Goal: Task Accomplishment & Management: Manage account settings

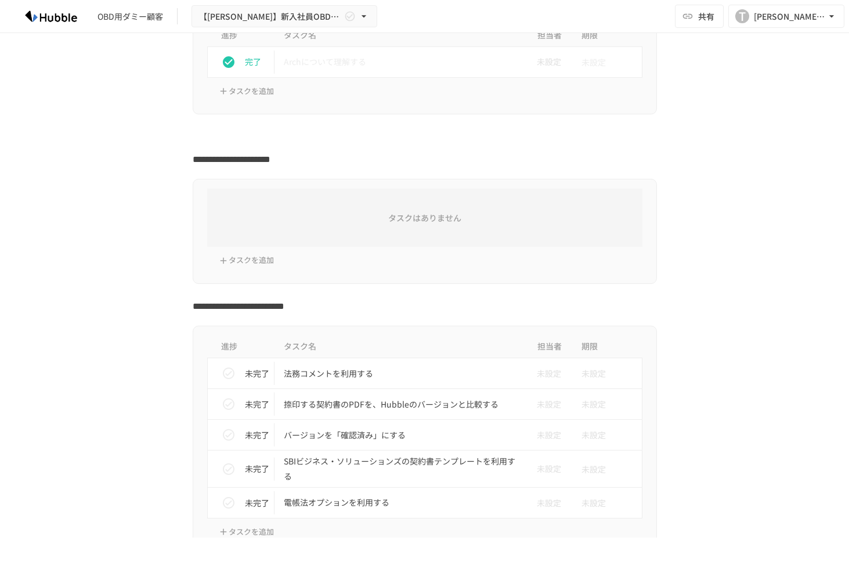
scroll to position [283, 0]
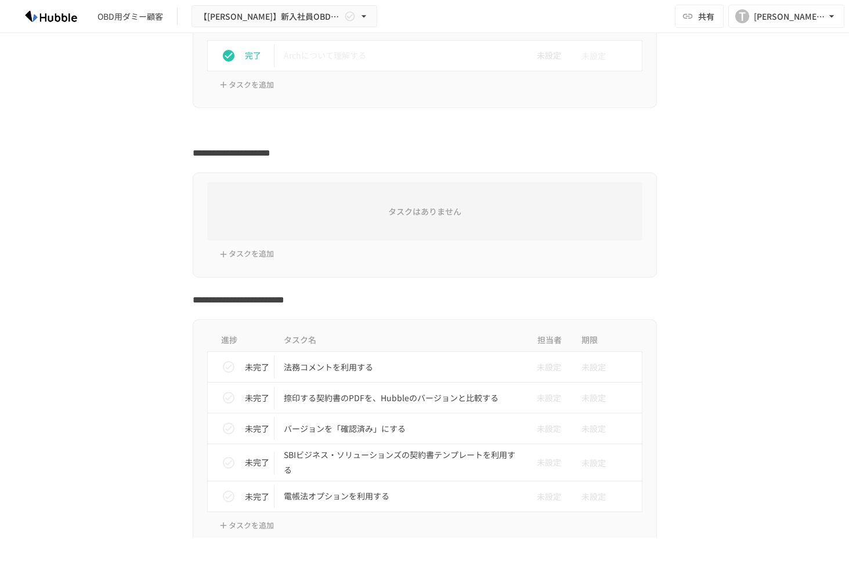
click at [368, 217] on h6 "タスクはありません" at bounding box center [424, 211] width 435 height 13
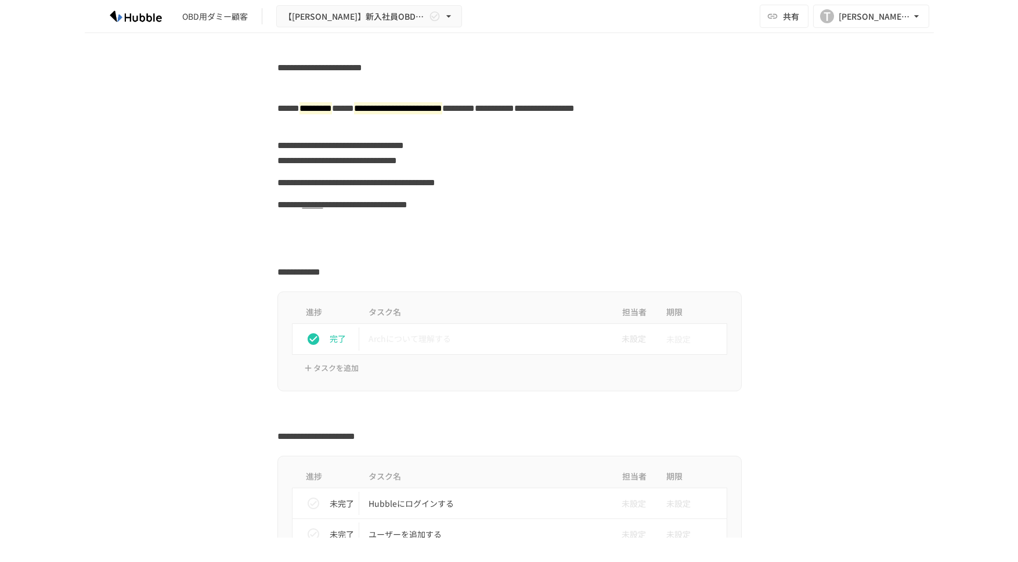
scroll to position [100, 0]
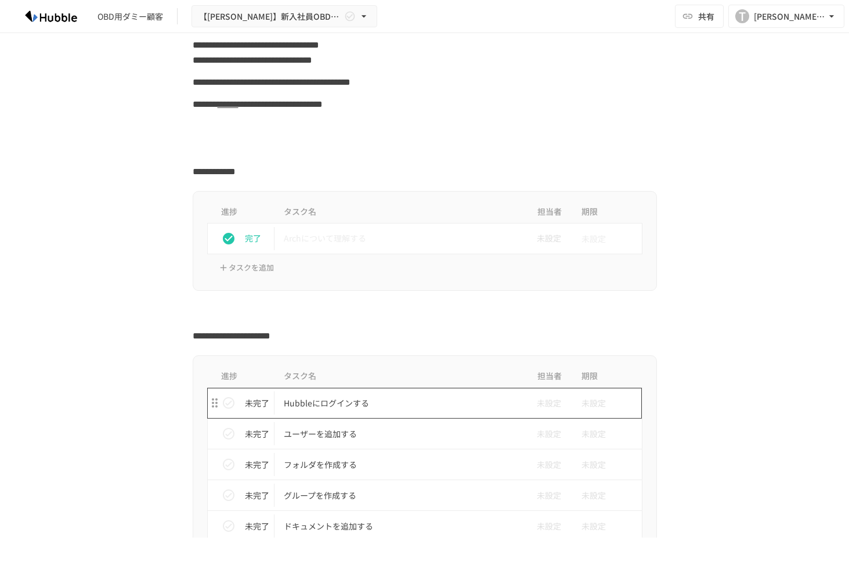
click at [328, 403] on p "Hubbleにログインする" at bounding box center [400, 403] width 233 height 15
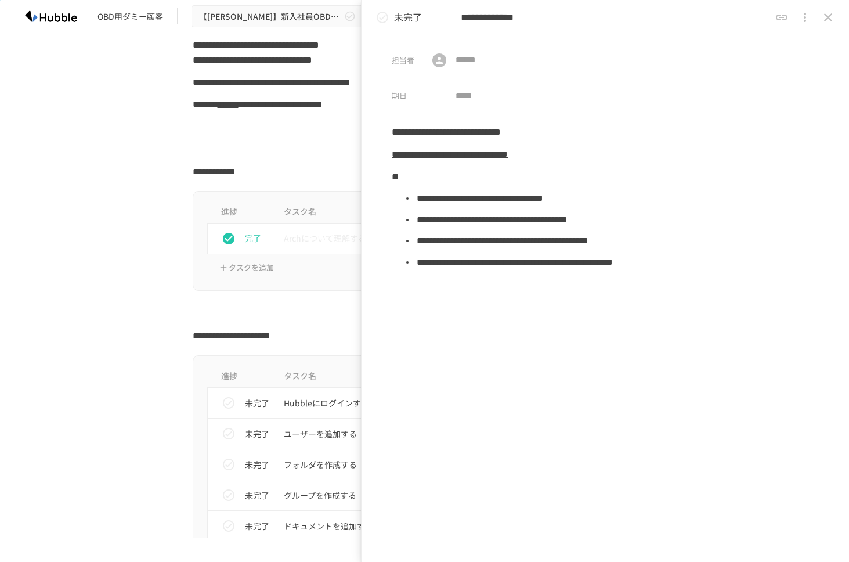
click at [312, 64] on div "**********" at bounding box center [425, 52] width 464 height 37
click at [310, 169] on h2 "**********" at bounding box center [425, 169] width 464 height 19
click at [833, 9] on button "close drawer" at bounding box center [827, 17] width 23 height 23
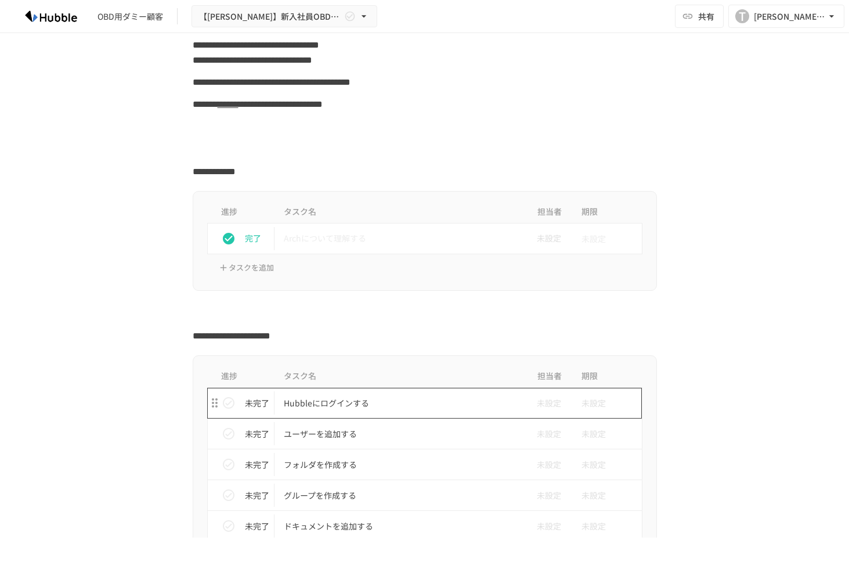
click at [370, 411] on td "Hubbleにログインする" at bounding box center [400, 403] width 252 height 31
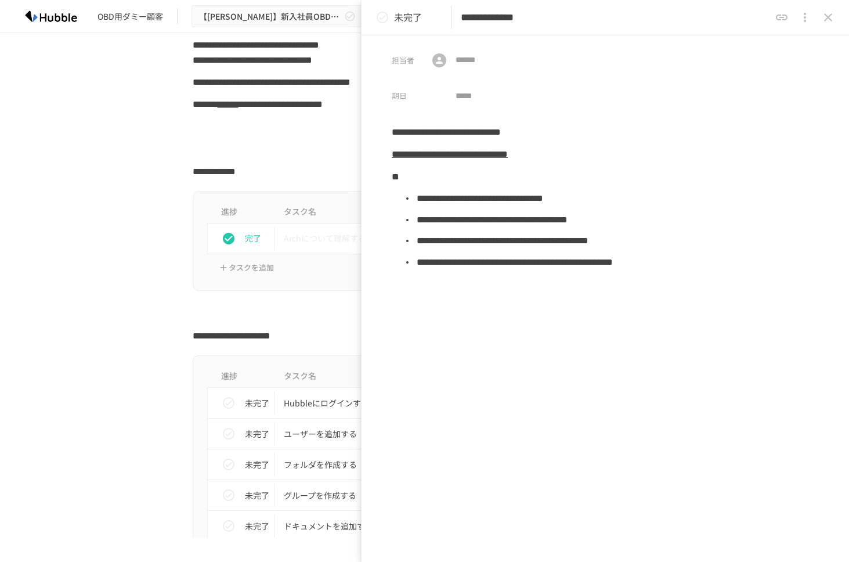
click at [417, 24] on div "未完了" at bounding box center [400, 17] width 58 height 23
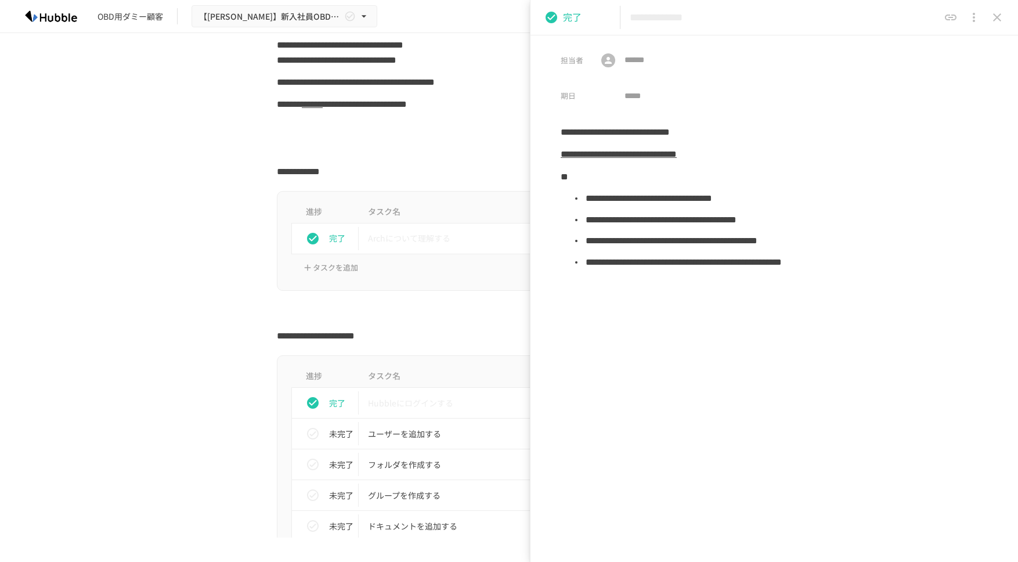
click at [848, 15] on icon "close drawer" at bounding box center [997, 17] width 14 height 14
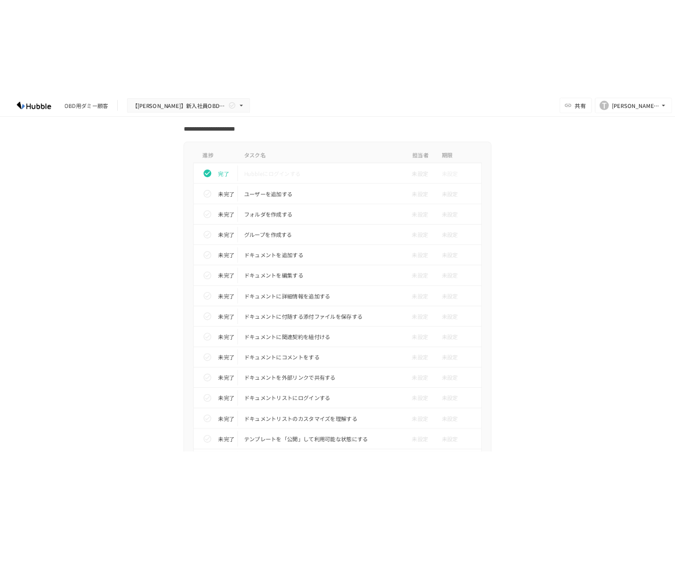
scroll to position [420, 0]
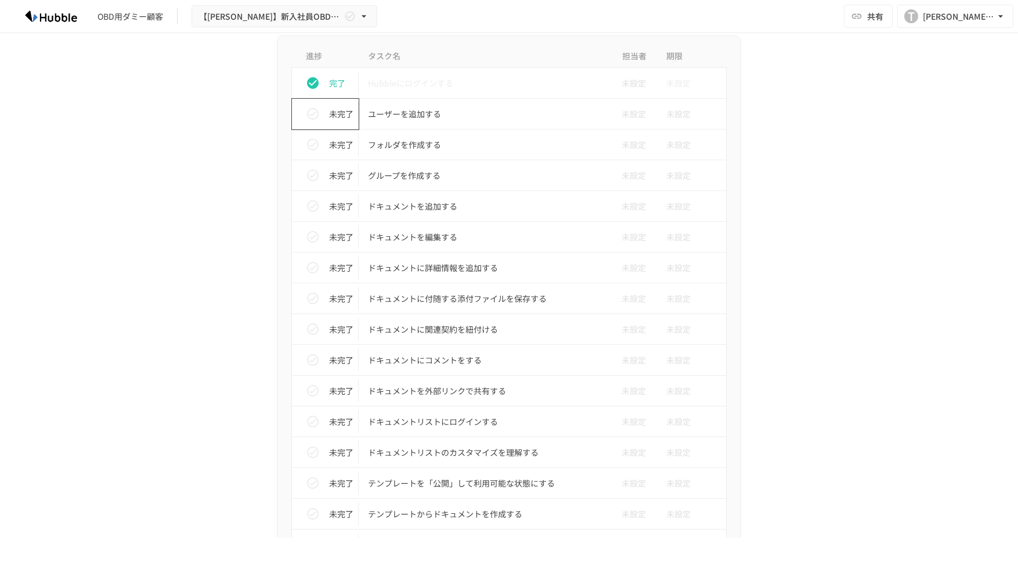
click at [328, 117] on div "未完了" at bounding box center [329, 113] width 57 height 23
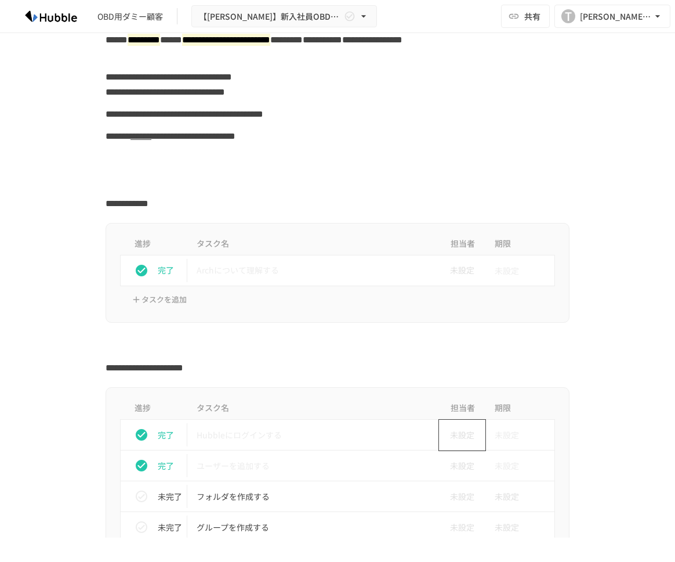
scroll to position [69, 0]
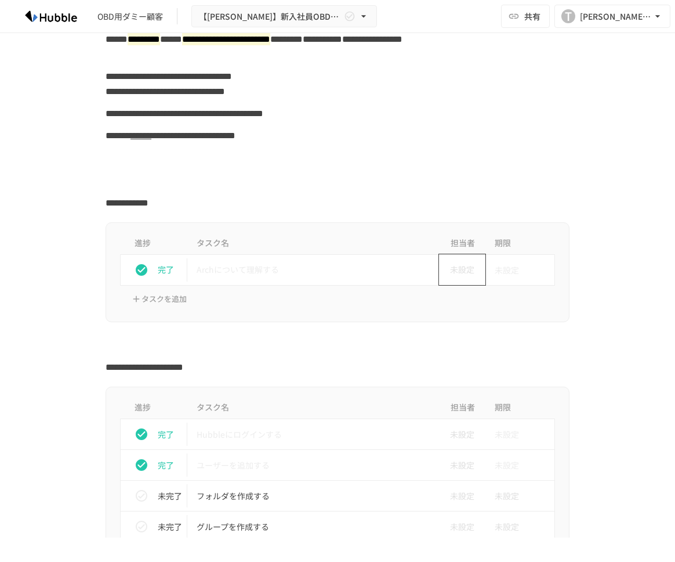
click at [453, 263] on span "未設定" at bounding box center [458, 269] width 34 height 13
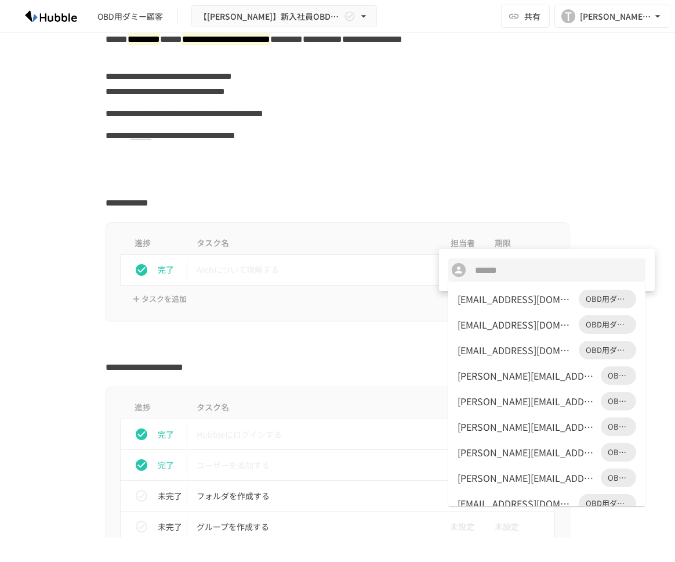
click at [494, 209] on div at bounding box center [337, 281] width 675 height 562
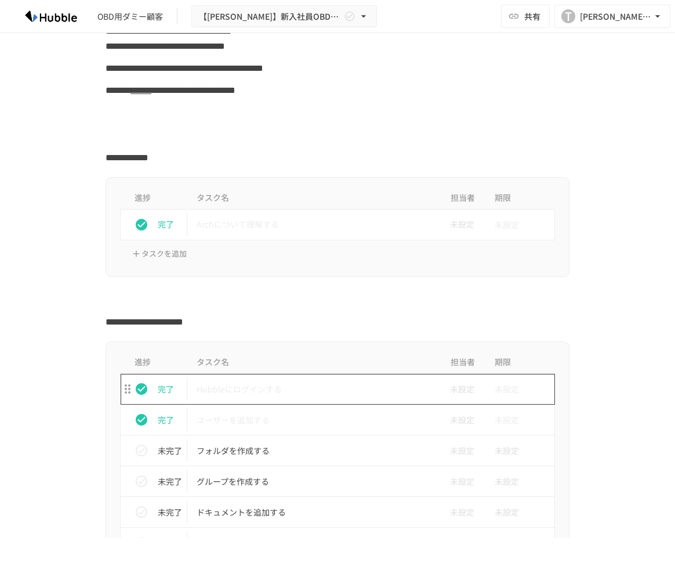
scroll to position [116, 0]
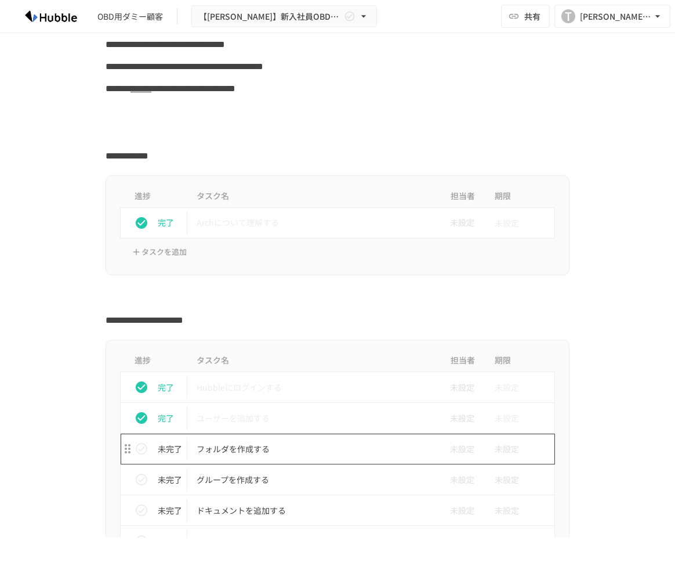
click at [261, 448] on p "フォルダを作成する" at bounding box center [313, 449] width 233 height 15
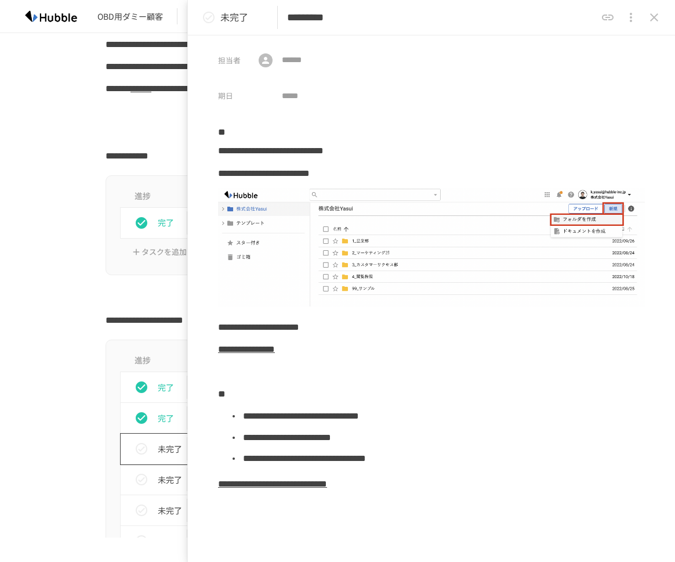
click at [156, 458] on div "未完了" at bounding box center [158, 448] width 57 height 23
click at [660, 22] on icon "close drawer" at bounding box center [655, 17] width 14 height 14
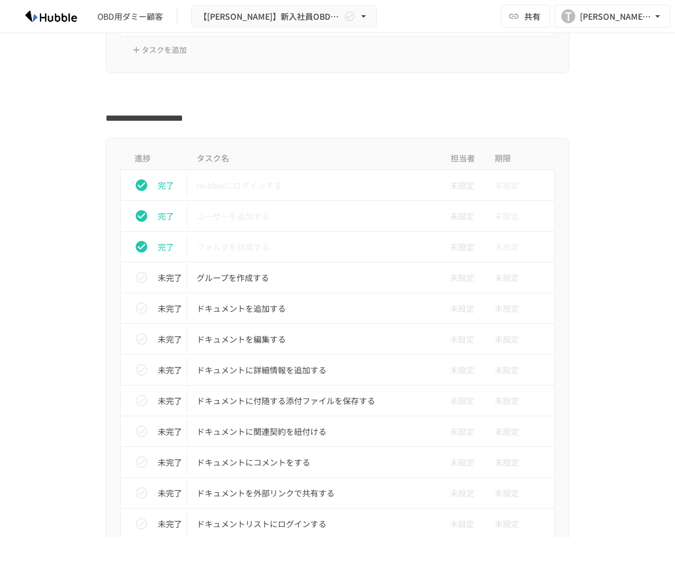
scroll to position [315, 0]
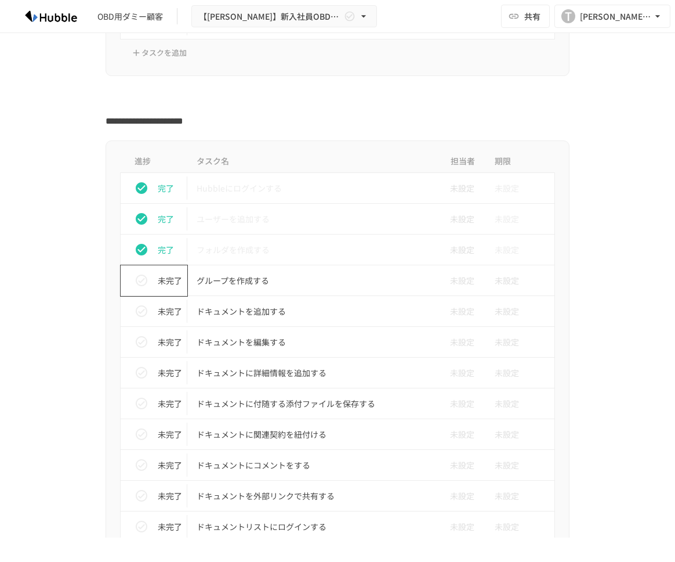
click at [157, 277] on div "未完了" at bounding box center [158, 280] width 57 height 23
click at [145, 310] on icon "status" at bounding box center [142, 311] width 14 height 14
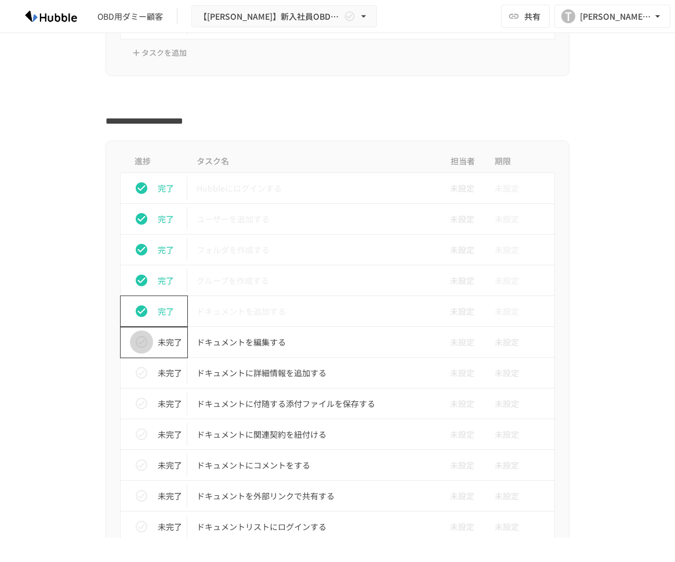
click at [144, 346] on icon "status" at bounding box center [142, 342] width 12 height 12
click at [139, 371] on icon "status" at bounding box center [142, 373] width 14 height 14
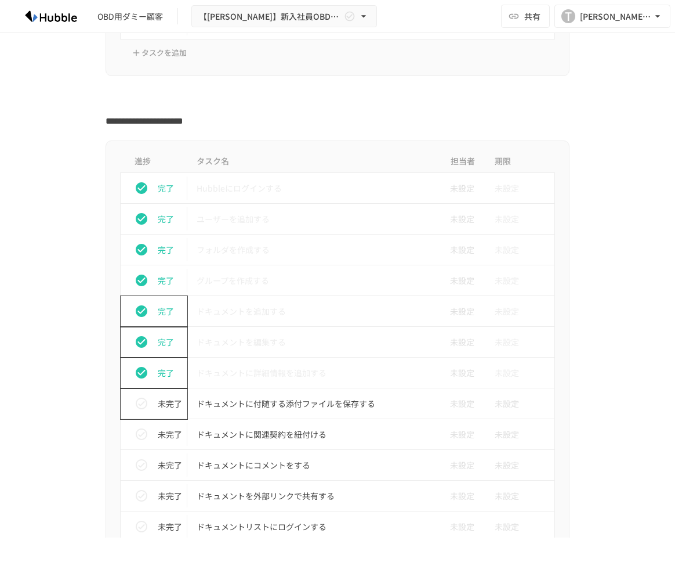
click at [142, 398] on icon "status" at bounding box center [142, 403] width 12 height 12
click at [151, 425] on div "未完了" at bounding box center [158, 433] width 57 height 23
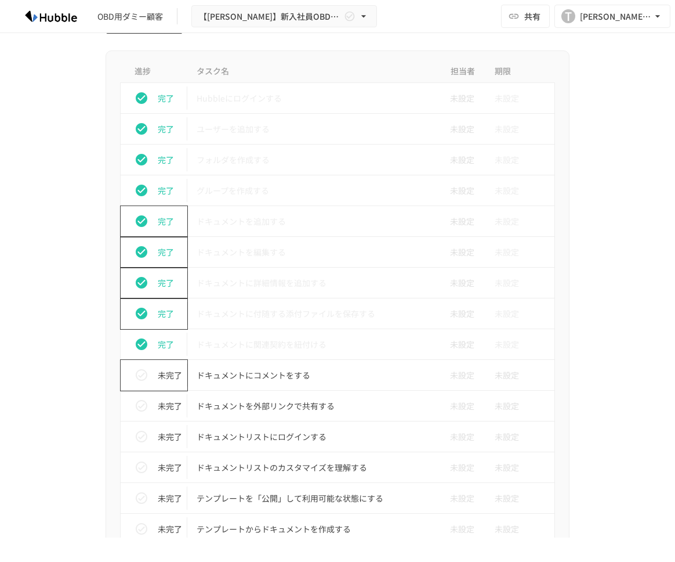
scroll to position [425, 0]
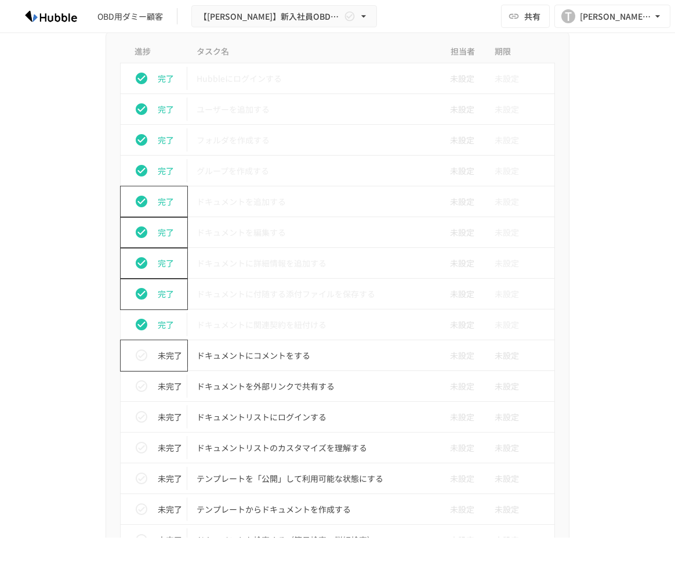
click at [139, 365] on button "status" at bounding box center [141, 354] width 23 height 23
click at [146, 401] on td "未完了" at bounding box center [154, 416] width 67 height 31
click at [147, 395] on button "status" at bounding box center [141, 385] width 23 height 23
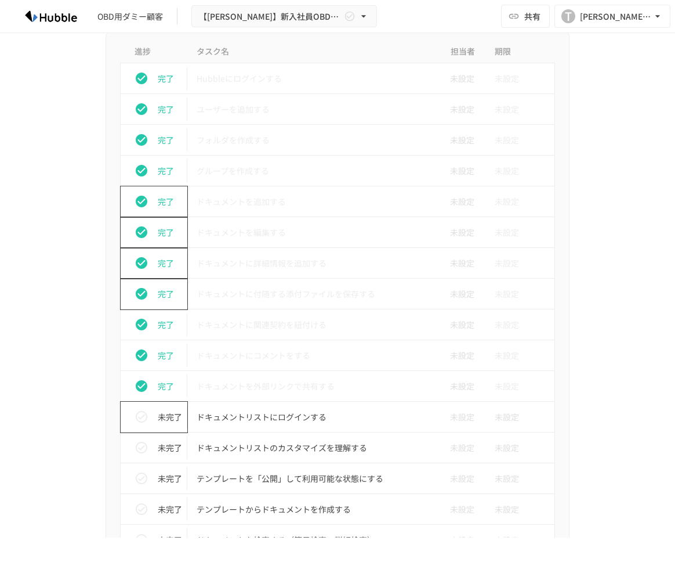
click at [150, 423] on button "status" at bounding box center [141, 416] width 23 height 23
click at [152, 442] on div "未完了" at bounding box center [158, 447] width 57 height 23
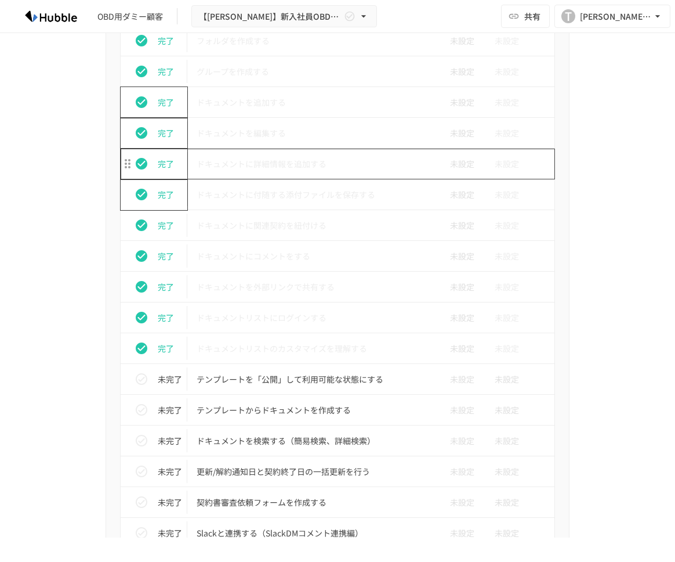
scroll to position [523, 0]
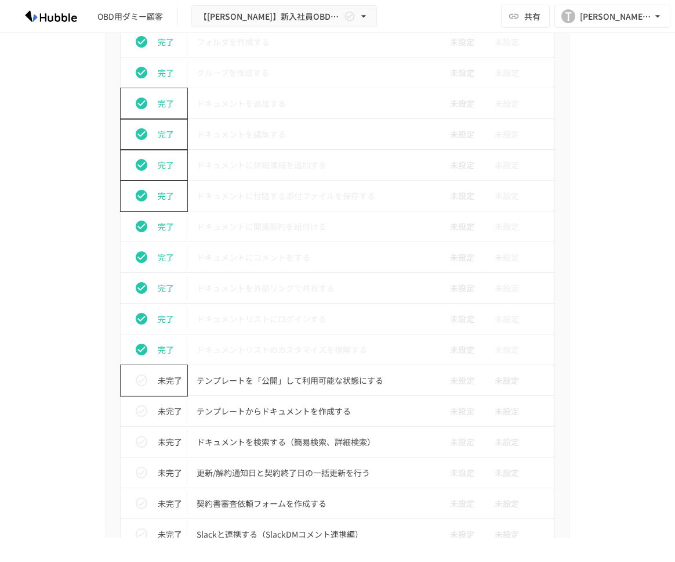
click at [158, 383] on p "未完了" at bounding box center [170, 380] width 24 height 13
click at [155, 411] on div "未完了" at bounding box center [158, 410] width 57 height 23
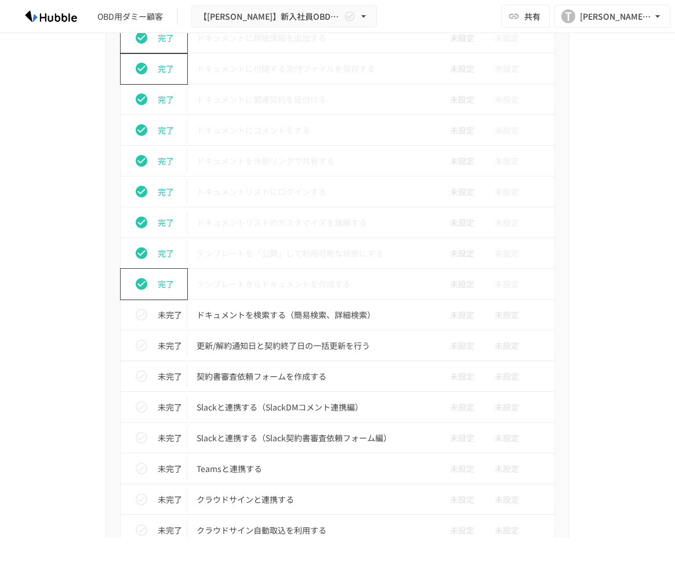
scroll to position [669, 0]
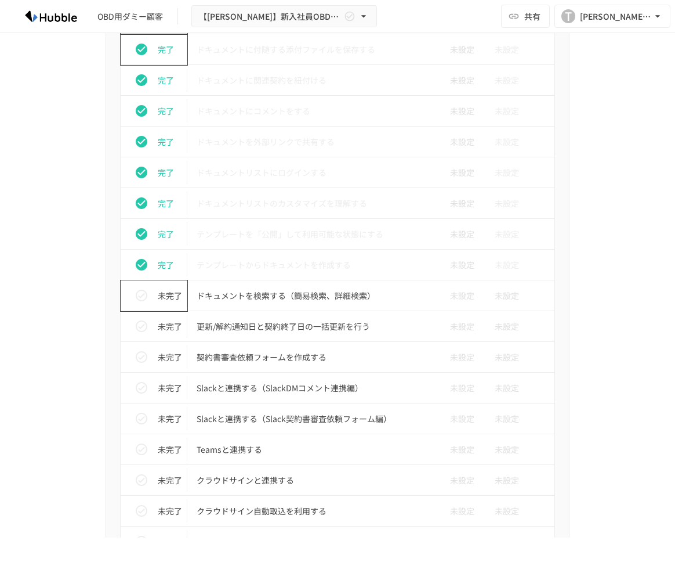
click at [147, 299] on icon "status" at bounding box center [142, 295] width 14 height 14
click at [148, 319] on icon "status" at bounding box center [142, 326] width 14 height 14
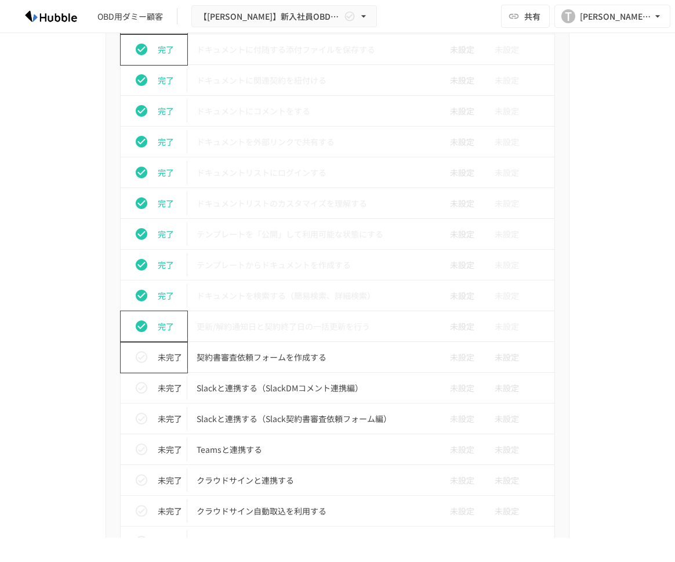
click at [156, 369] on td "未完了" at bounding box center [154, 357] width 67 height 31
click at [156, 387] on div "未完了" at bounding box center [158, 387] width 57 height 23
click at [156, 384] on div "完了" at bounding box center [158, 387] width 57 height 23
click at [159, 357] on p "未完了" at bounding box center [170, 356] width 24 height 13
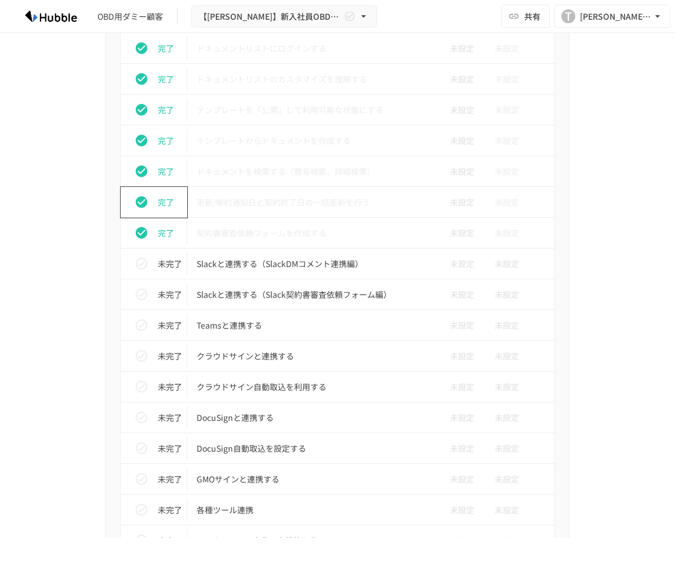
scroll to position [793, 0]
